Goal: Task Accomplishment & Management: Complete application form

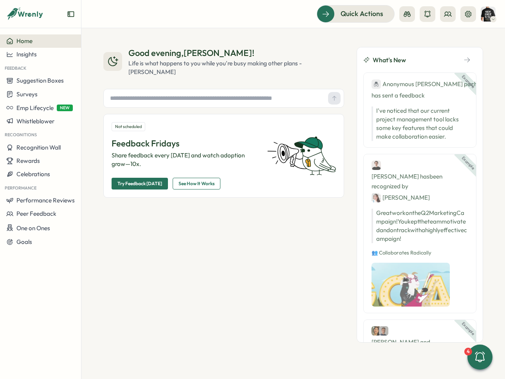
click at [487, 10] on img at bounding box center [488, 14] width 15 height 15
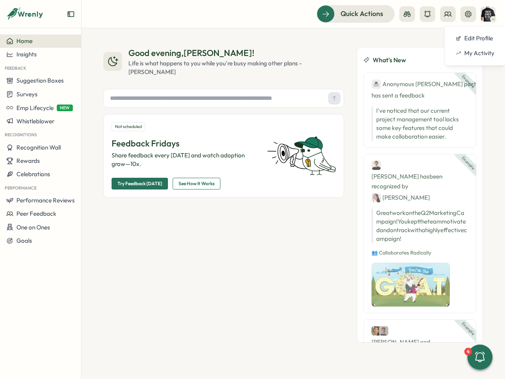
click at [252, 308] on div "Good evening , Andrew ! Life is what happens to you while you're busy making ot…" at bounding box center [223, 194] width 241 height 295
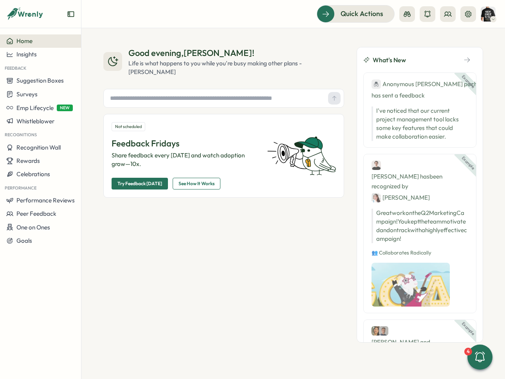
click at [298, 31] on div "Good evening , Andrew ! Life is what happens to you while you're busy making ot…" at bounding box center [292, 203] width 423 height 351
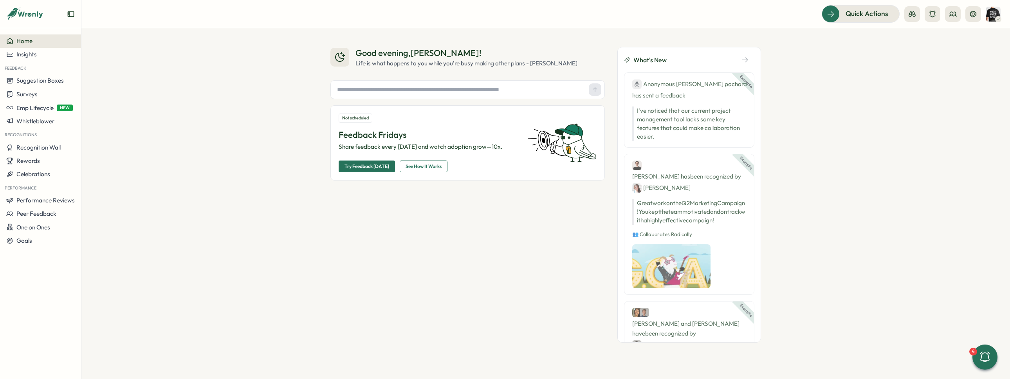
click at [504, 159] on div "Example Ben has been recognized by Jane Great work on the Q2 Marketing Campaign…" at bounding box center [689, 224] width 130 height 141
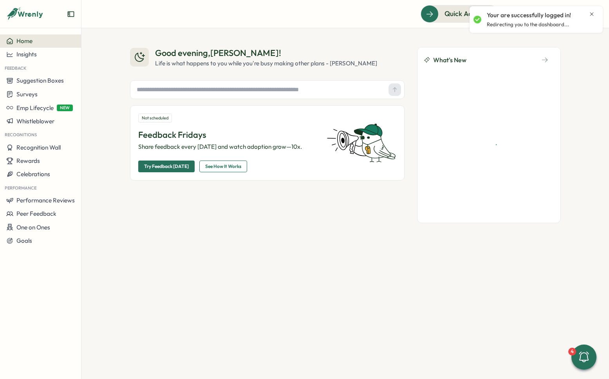
click at [591, 14] on icon "Close notification" at bounding box center [591, 14] width 6 height 6
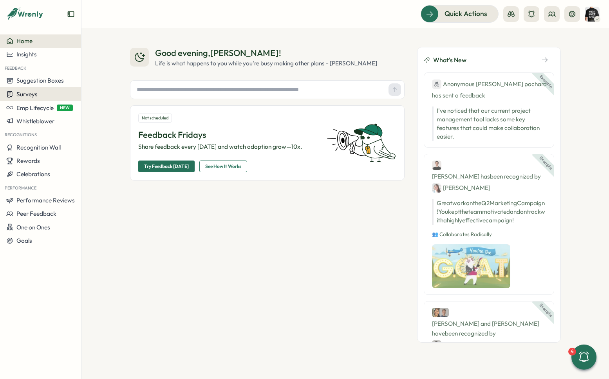
click at [48, 97] on div "Surveys" at bounding box center [40, 93] width 68 height 7
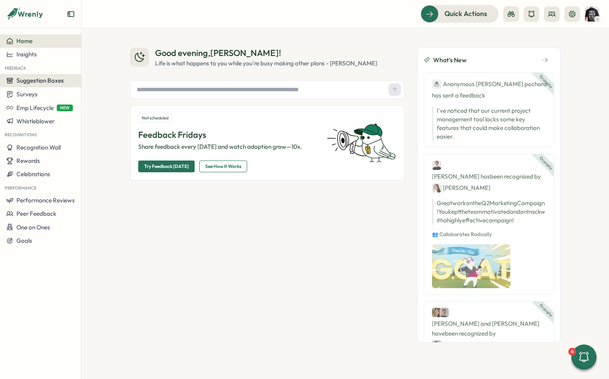
click at [56, 84] on span "Suggestion Boxes" at bounding box center [39, 80] width 47 height 7
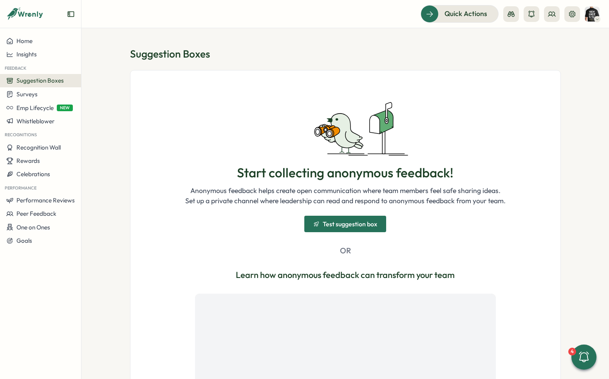
scroll to position [134, 0]
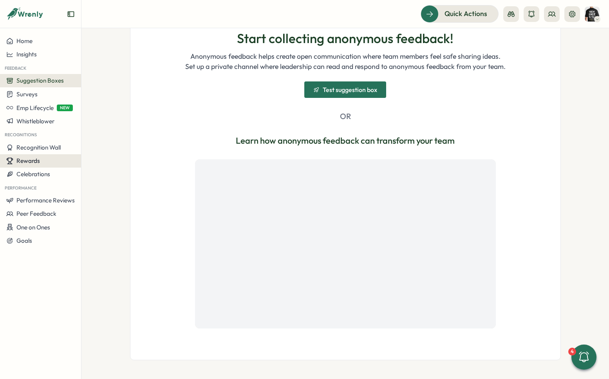
click at [44, 160] on div "Rewards" at bounding box center [40, 160] width 68 height 7
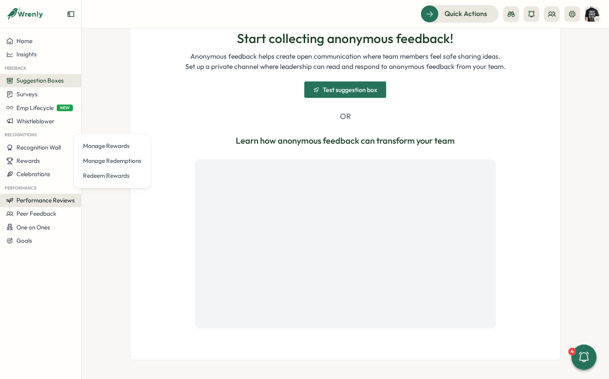
click at [51, 202] on span "Performance Reviews" at bounding box center [45, 199] width 58 height 7
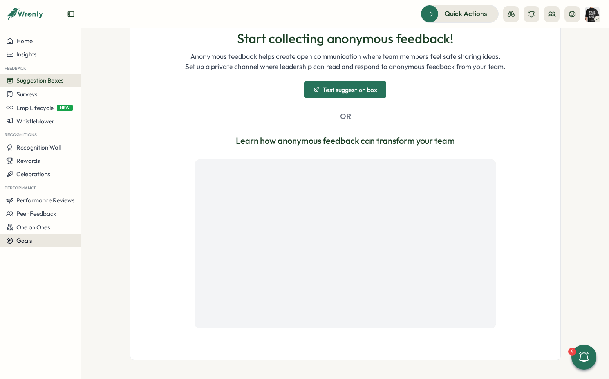
click at [33, 240] on div "Goals" at bounding box center [40, 240] width 68 height 7
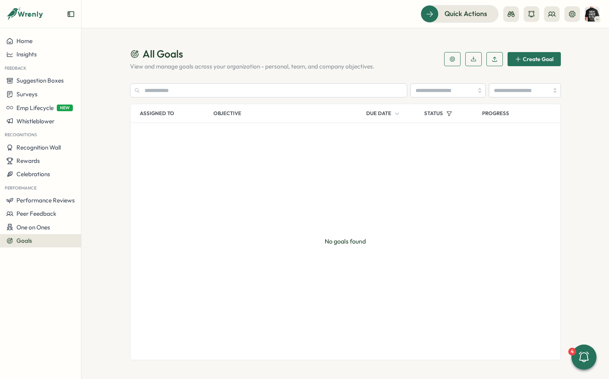
click at [541, 57] on span "Create Goal" at bounding box center [537, 58] width 31 height 5
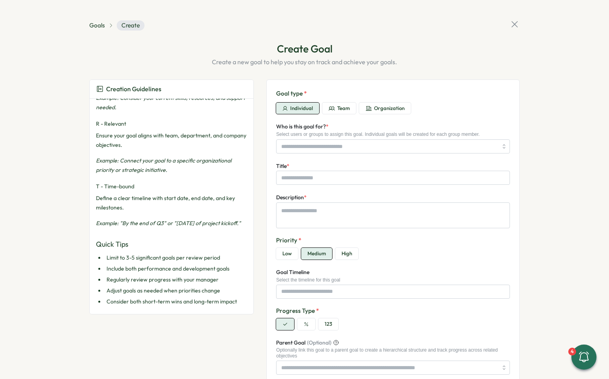
scroll to position [62, 0]
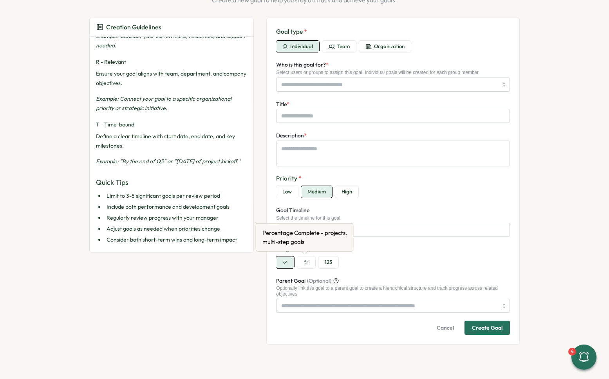
click at [301, 258] on button "button" at bounding box center [306, 262] width 18 height 12
click at [283, 259] on button "button" at bounding box center [285, 262] width 18 height 12
click at [331, 263] on button "123" at bounding box center [328, 262] width 20 height 12
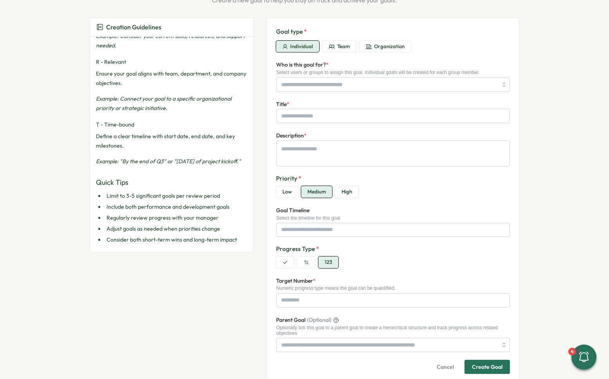
scroll to position [0, 0]
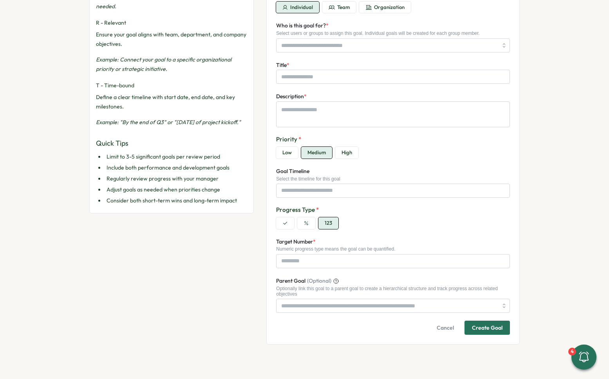
drag, startPoint x: 301, startPoint y: 227, endPoint x: 280, endPoint y: 227, distance: 20.7
click at [300, 227] on button "button" at bounding box center [306, 223] width 18 height 12
type textarea "*"
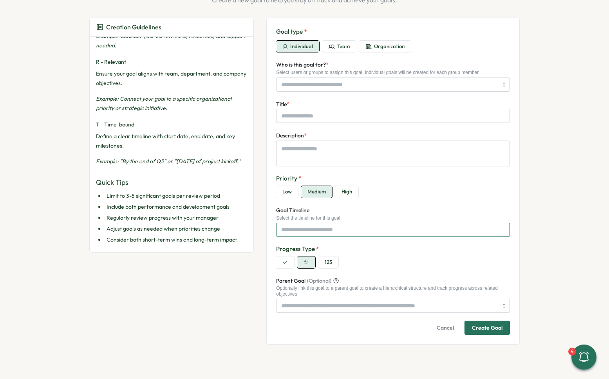
click at [280, 227] on input "Goal Timeline" at bounding box center [393, 230] width 234 height 14
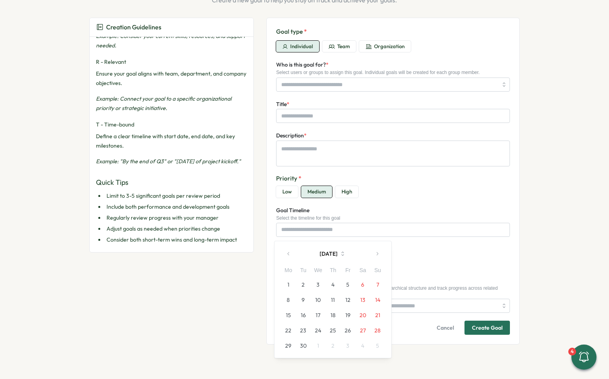
scroll to position [0, 0]
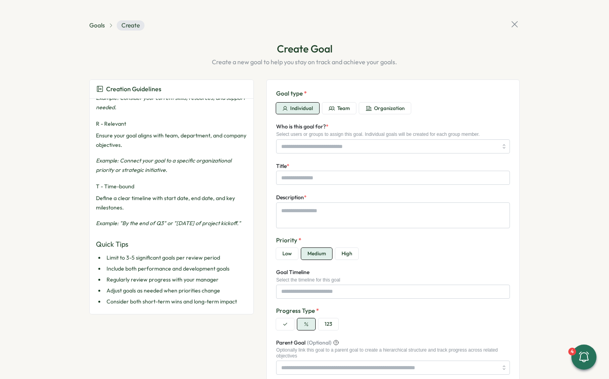
click at [376, 66] on p "Create a new goal to help you stay on track and achieve your goals." at bounding box center [304, 62] width 431 height 10
click at [94, 25] on span "Goals" at bounding box center [97, 25] width 16 height 9
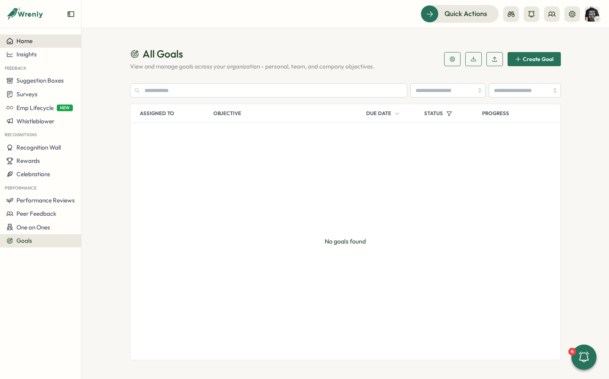
click at [53, 45] on button "Home" at bounding box center [40, 40] width 81 height 13
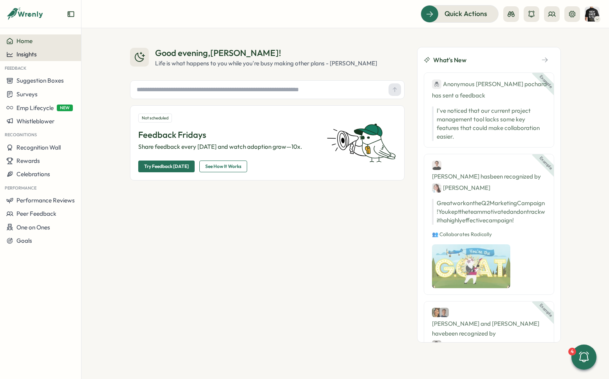
click at [51, 57] on div "Insights" at bounding box center [40, 54] width 68 height 7
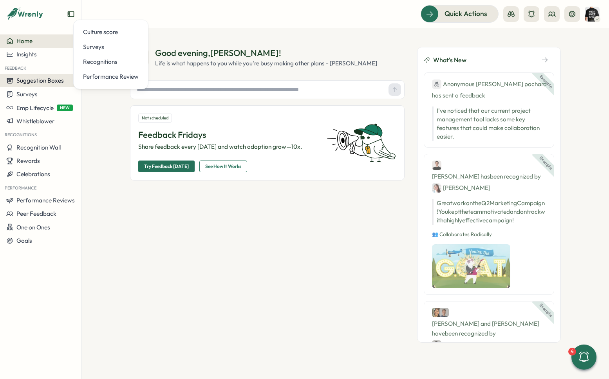
click at [45, 84] on span "Suggestion Boxes" at bounding box center [39, 80] width 47 height 7
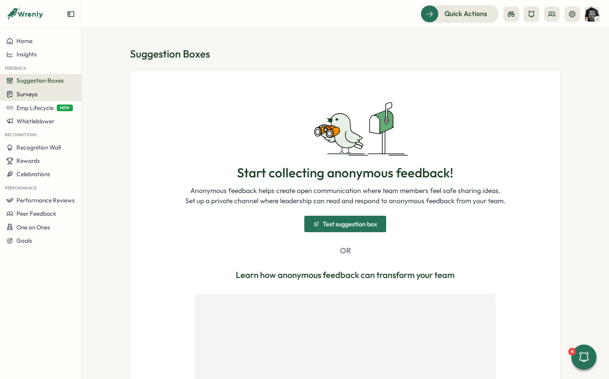
click at [57, 93] on div "Surveys" at bounding box center [40, 93] width 68 height 7
click at [38, 94] on div "Surveys" at bounding box center [40, 93] width 68 height 7
click at [36, 122] on span "Whistleblower" at bounding box center [35, 120] width 38 height 7
click at [103, 77] on section "Suggestion Boxes Start collecting anonymous feedback! Anonymous feedback helps …" at bounding box center [344, 203] width 527 height 351
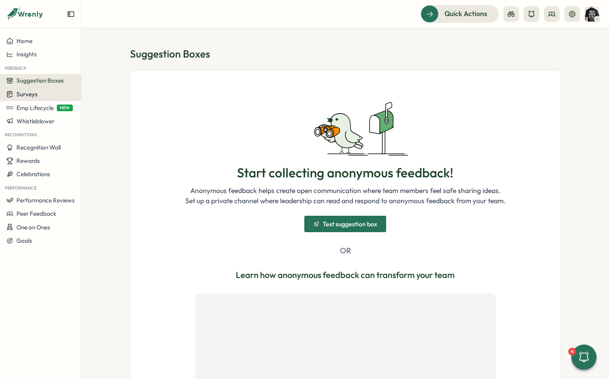
click at [39, 91] on div "Surveys" at bounding box center [40, 93] width 68 height 7
click at [97, 78] on div "Insights" at bounding box center [112, 79] width 58 height 9
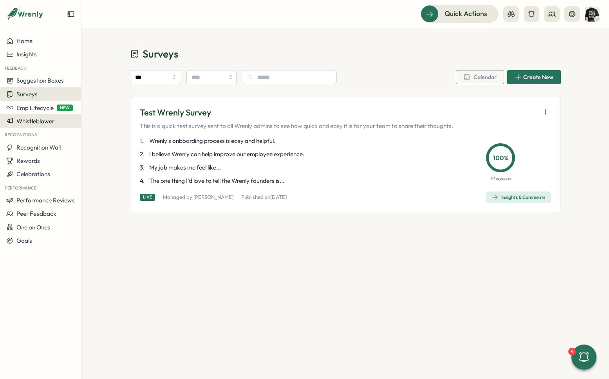
click at [57, 126] on button "Whistleblower" at bounding box center [40, 120] width 81 height 13
click at [52, 124] on span "Whistleblower" at bounding box center [35, 120] width 38 height 7
click at [45, 122] on span "Whistleblower" at bounding box center [35, 120] width 38 height 7
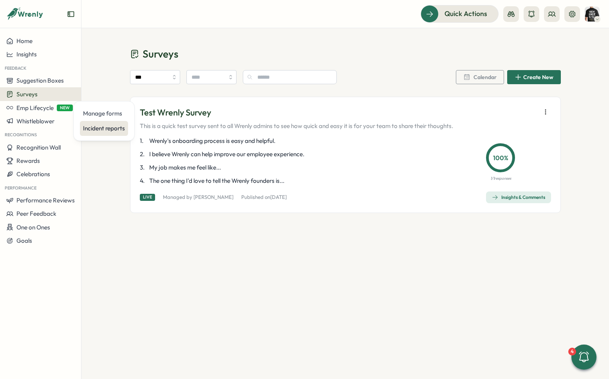
click at [100, 127] on div "Incident reports" at bounding box center [104, 128] width 42 height 9
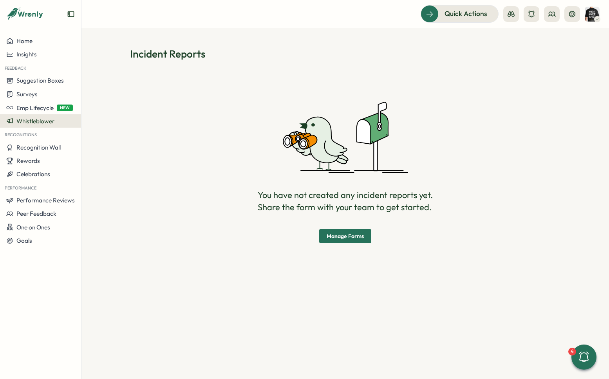
click at [353, 240] on span "Manage Forms" at bounding box center [344, 235] width 37 height 13
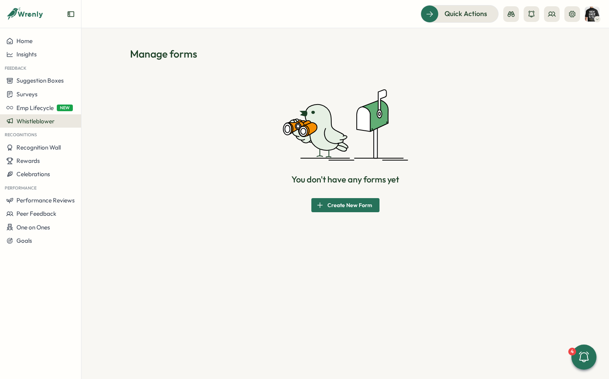
click at [344, 211] on span "Create New Form" at bounding box center [349, 204] width 45 height 13
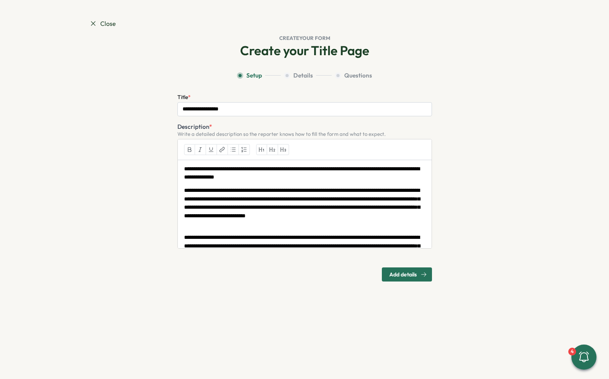
click at [101, 23] on span "Close" at bounding box center [102, 24] width 27 height 10
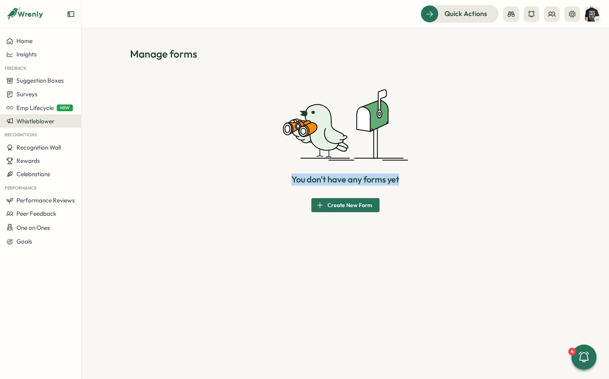
drag, startPoint x: 241, startPoint y: 96, endPoint x: 438, endPoint y: 226, distance: 235.5
click at [436, 225] on div "You don't have any forms yet Create New Form" at bounding box center [345, 150] width 431 height 161
click at [445, 232] on div "Manage forms You don't have any forms yet Create New Form" at bounding box center [344, 203] width 527 height 351
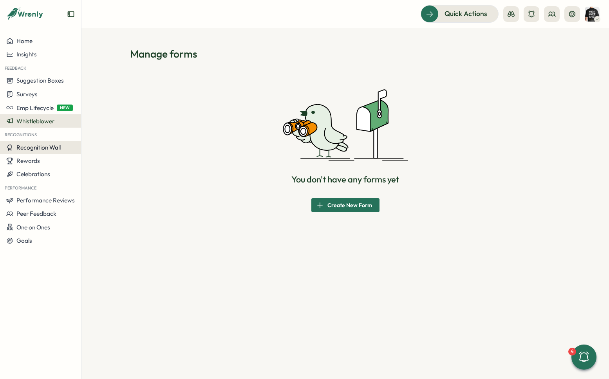
click at [56, 150] on span "Recognition Wall" at bounding box center [38, 147] width 44 height 7
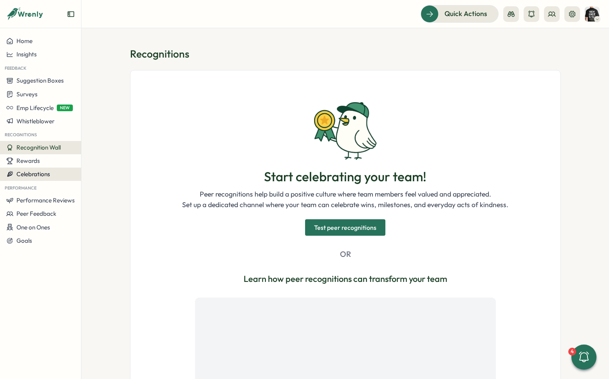
click at [54, 168] on button "Celebrations" at bounding box center [40, 174] width 81 height 13
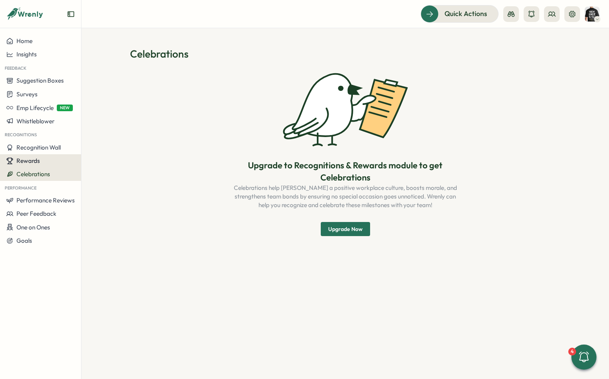
click at [48, 163] on div "Rewards" at bounding box center [40, 160] width 68 height 7
click at [376, 292] on section "Celebrations Upgrade to Recognitions & Rewards module to get Celebrations Celeb…" at bounding box center [344, 203] width 527 height 351
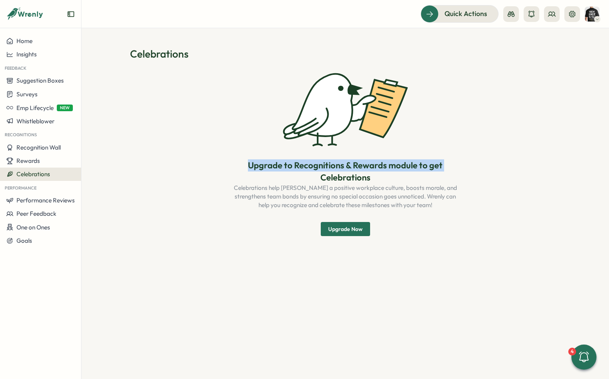
drag, startPoint x: 242, startPoint y: 152, endPoint x: 418, endPoint y: 214, distance: 186.8
click at [306, 182] on div "Upgrade to Recognitions & Rewards module to get Celebrations Celebrations help …" at bounding box center [345, 153] width 431 height 166
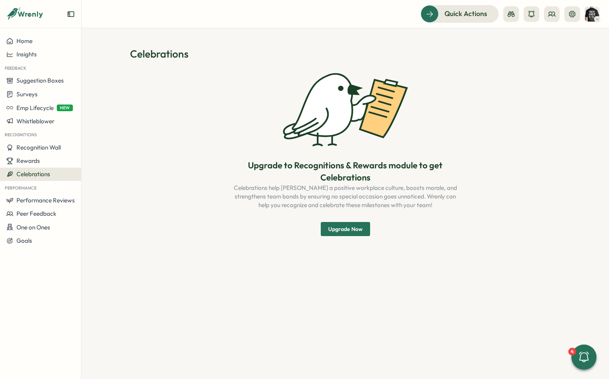
click at [425, 216] on div "Upgrade to Recognitions & Rewards module to get Celebrations Celebrations help …" at bounding box center [345, 153] width 431 height 166
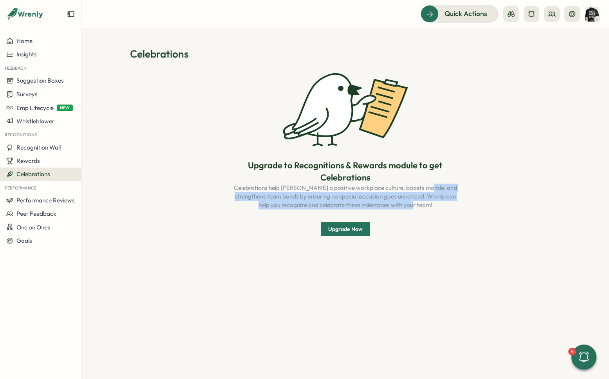
drag, startPoint x: 438, startPoint y: 202, endPoint x: 423, endPoint y: 157, distance: 47.2
click at [429, 175] on div "Upgrade to Recognitions & Rewards module to get Celebrations Celebrations help …" at bounding box center [345, 153] width 431 height 166
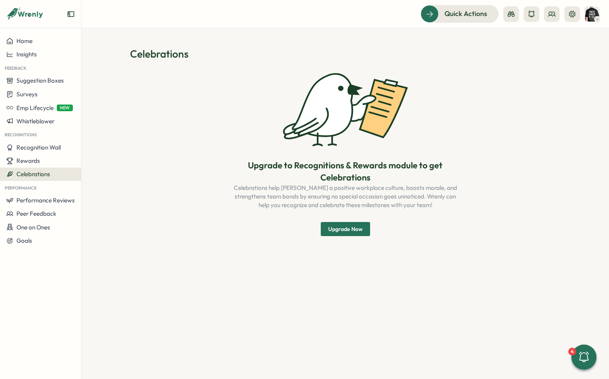
click at [466, 220] on div "Upgrade to Recognitions & Rewards module to get Celebrations Celebrations help …" at bounding box center [345, 153] width 431 height 166
click at [576, 17] on button at bounding box center [572, 14] width 16 height 16
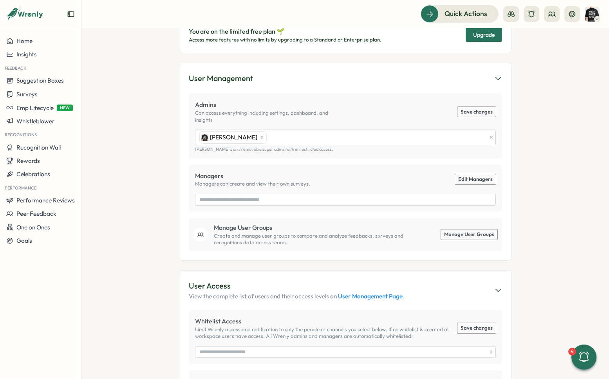
scroll to position [206, 0]
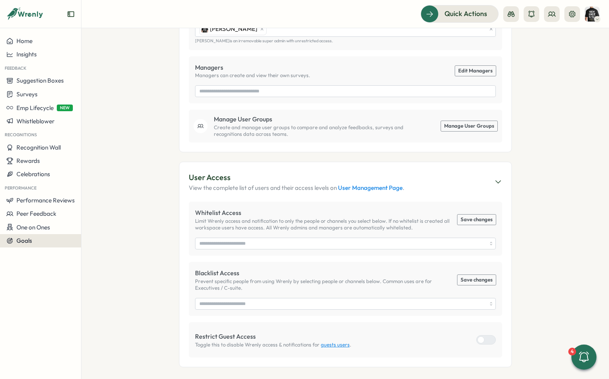
click at [40, 244] on button "Goals" at bounding box center [40, 240] width 81 height 13
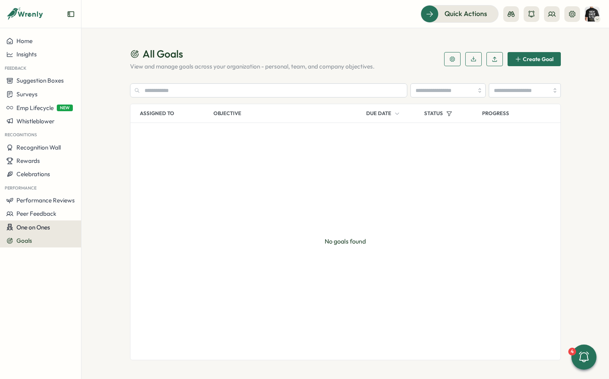
click at [45, 230] on span "One on Ones" at bounding box center [33, 226] width 34 height 7
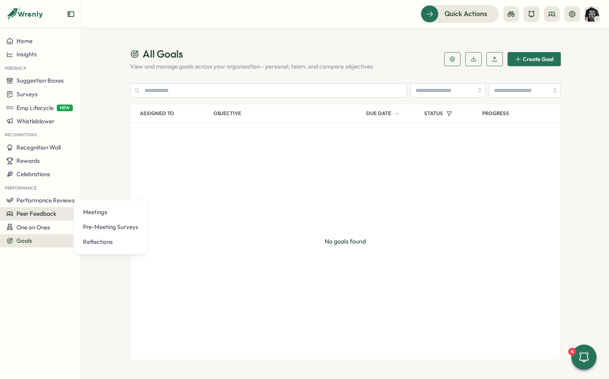
click at [49, 212] on span "Peer Feedback" at bounding box center [36, 213] width 40 height 7
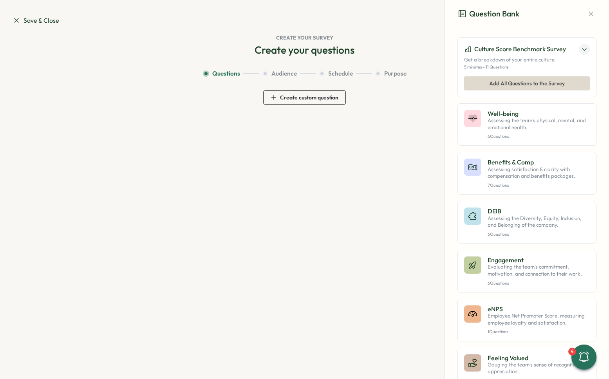
scroll to position [234, 0]
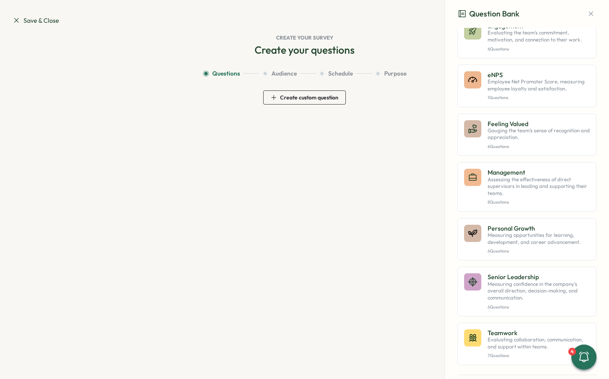
click at [45, 18] on span "Save & Close" at bounding box center [36, 21] width 47 height 10
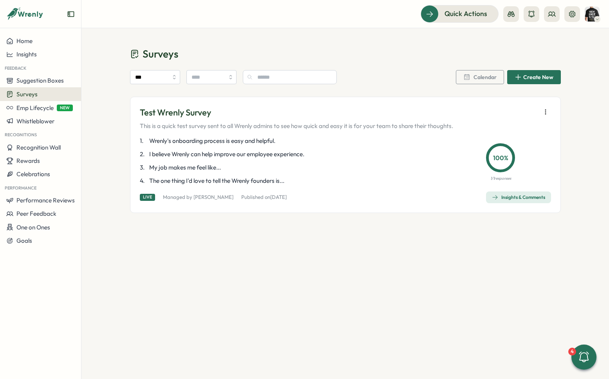
click at [514, 131] on div "Test Wrenly Survey This is a quick test survey sent to all Wrenly admins to see…" at bounding box center [345, 155] width 431 height 116
click at [420, 240] on div "Surveys *** Calendar Create New Test Wrenly Survey This is a quick test survey …" at bounding box center [344, 203] width 527 height 351
click at [435, 252] on div "Surveys *** Calendar Create New Test Wrenly Survey This is a quick test survey …" at bounding box center [344, 203] width 527 height 351
